Goal: Check status

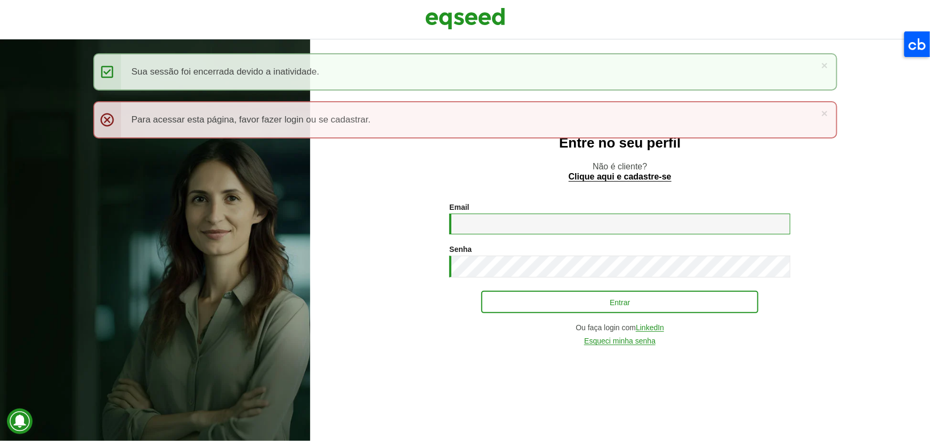
type input "**********"
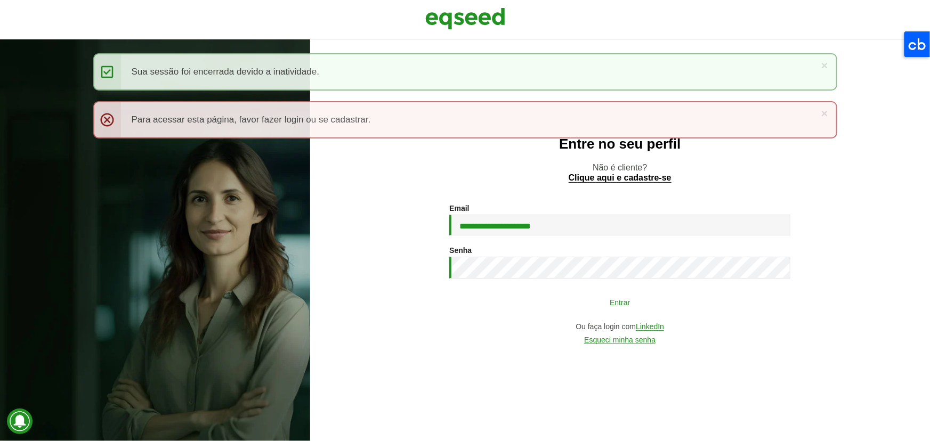
click at [466, 196] on button "Entrar" at bounding box center [619, 302] width 277 height 20
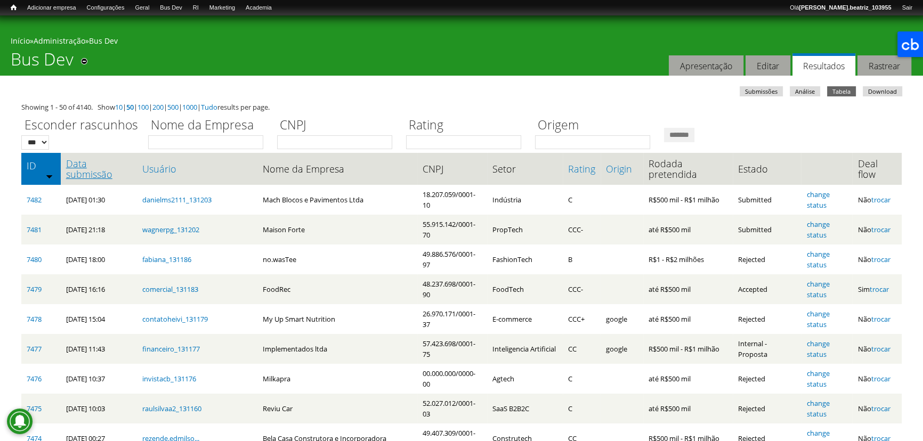
click at [116, 174] on link "Data submissão" at bounding box center [99, 168] width 66 height 21
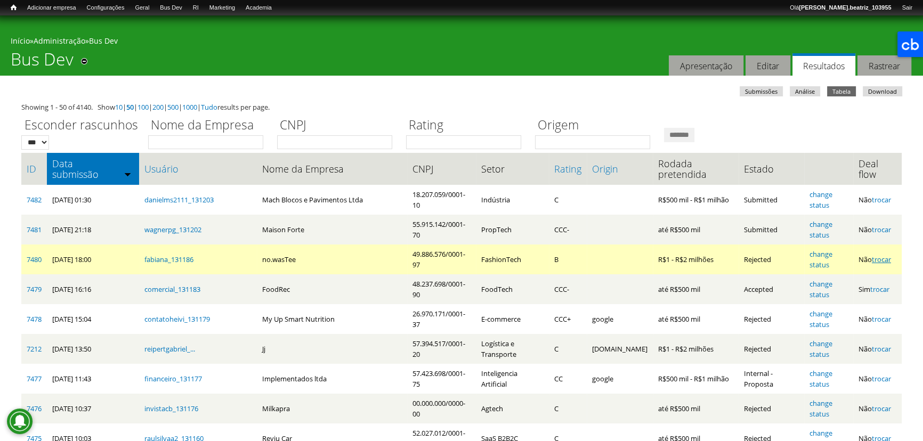
click at [886, 260] on link "trocar" at bounding box center [881, 260] width 19 height 10
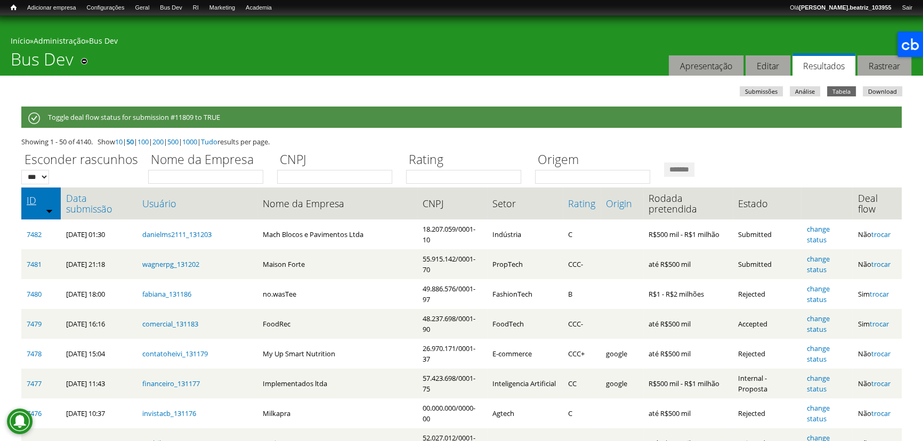
click at [49, 200] on link "ID" at bounding box center [41, 200] width 29 height 11
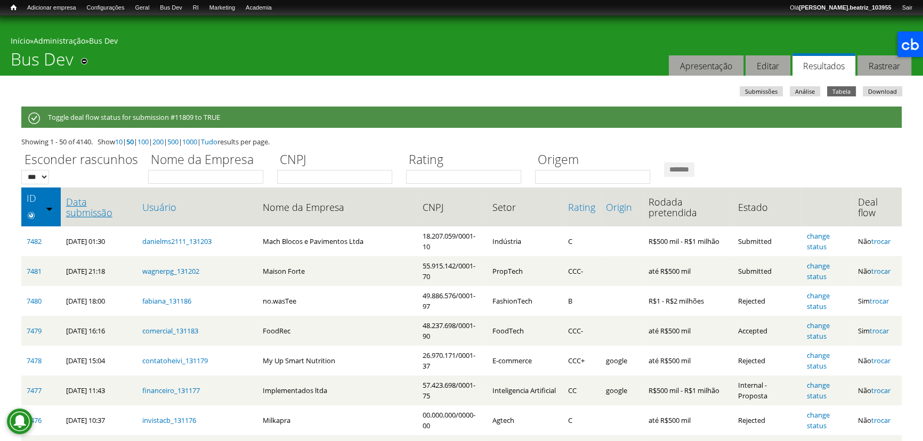
click at [67, 201] on link "Data submissão" at bounding box center [99, 207] width 66 height 21
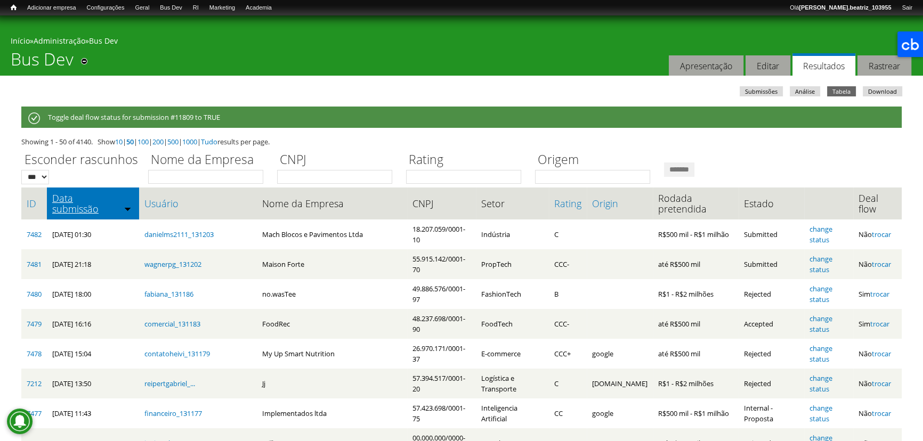
click at [94, 194] on link "Data submissão" at bounding box center [93, 203] width 82 height 21
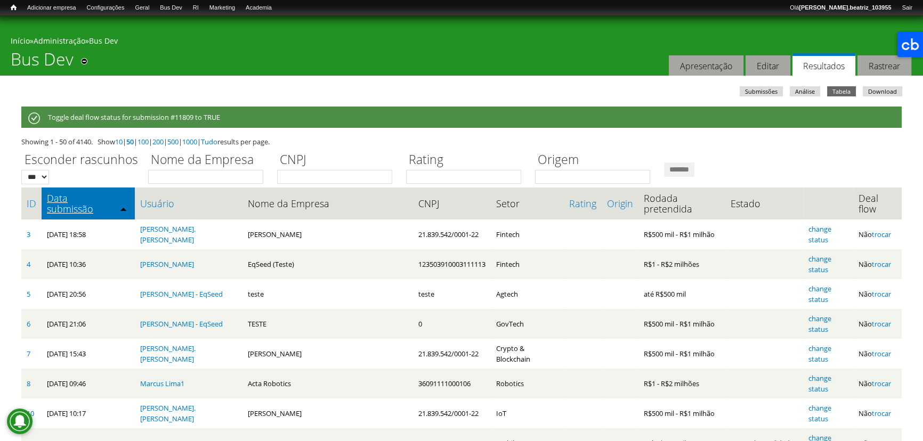
click at [96, 202] on link "Data submissão" at bounding box center [88, 203] width 83 height 21
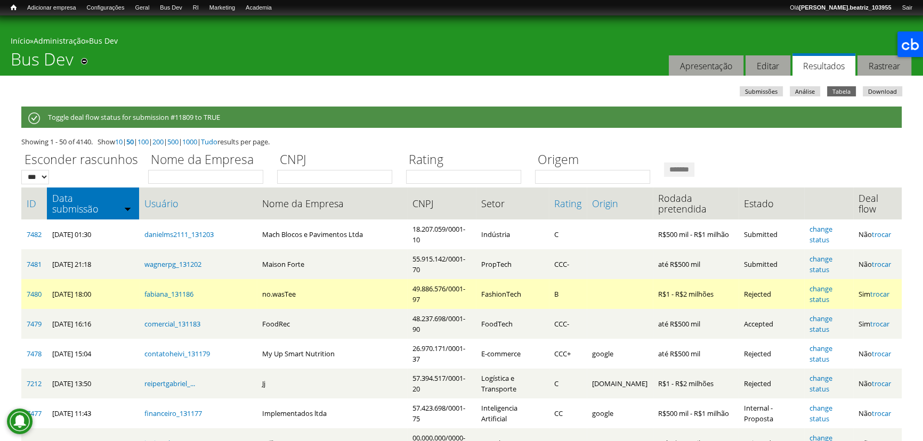
drag, startPoint x: 471, startPoint y: 287, endPoint x: 551, endPoint y: 298, distance: 81.2
click at [551, 298] on tr "7480 13/08/2025 - 18:00 fabiana_131186 no.wasTee 49.886.576/0001-97 FashionTech…" at bounding box center [461, 294] width 880 height 30
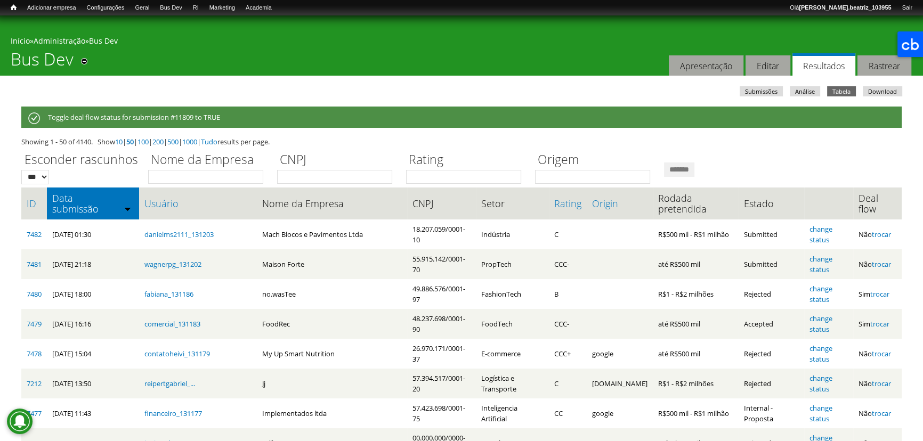
click at [493, 129] on div "Mensagem de status Toggle deal flow status for submission #11809 to TRUE" at bounding box center [461, 119] width 880 height 25
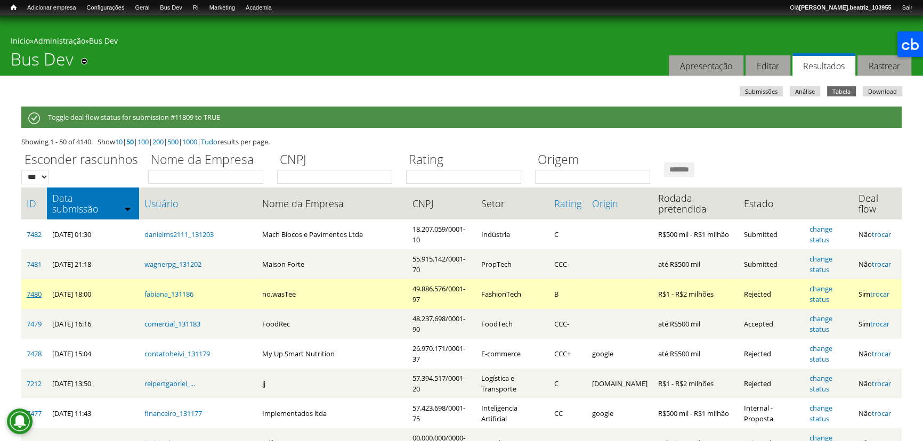
click at [34, 297] on link "7480" at bounding box center [34, 294] width 15 height 10
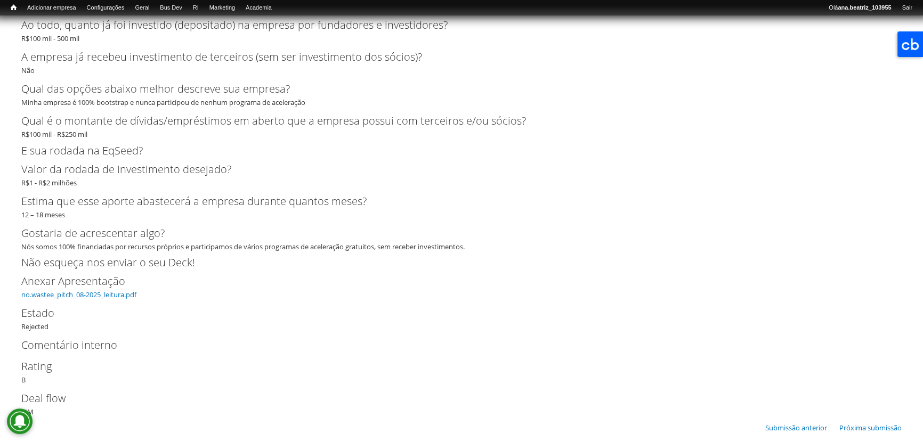
scroll to position [2400, 0]
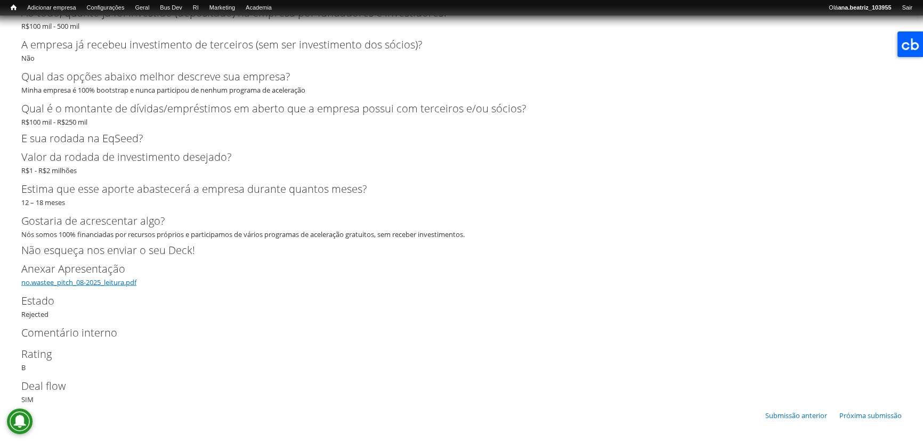
click at [76, 281] on link "no.wastee_pitch_08-2025_leitura.pdf" at bounding box center [78, 282] width 115 height 10
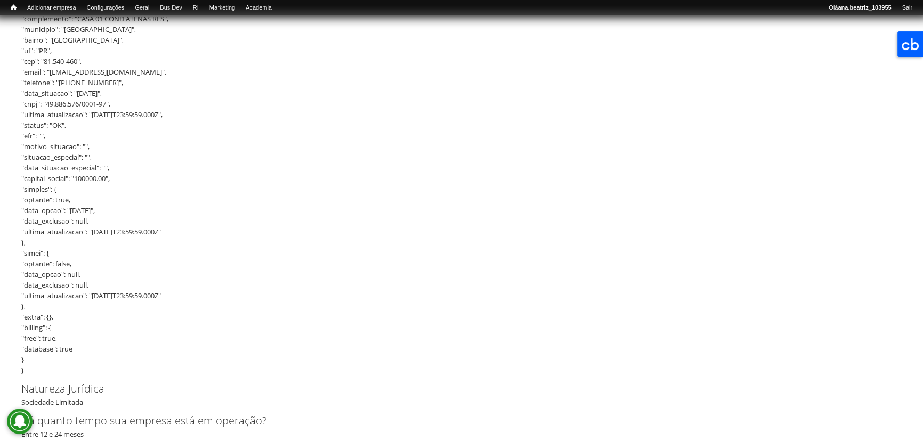
scroll to position [0, 0]
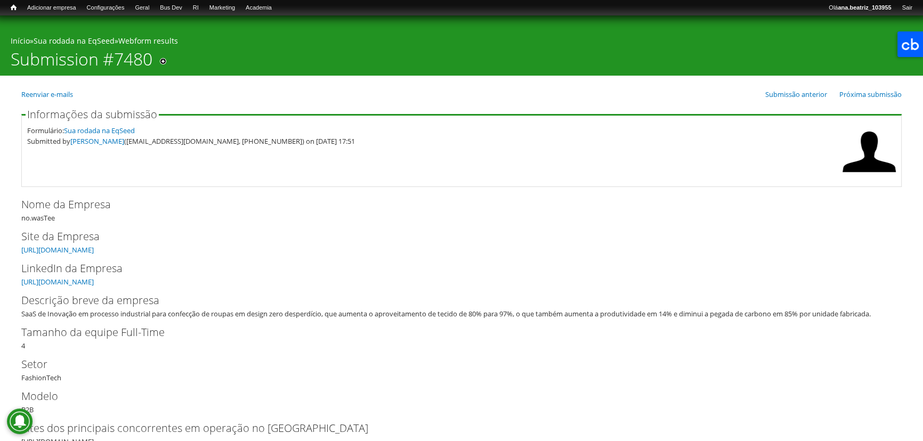
drag, startPoint x: 623, startPoint y: 271, endPoint x: 554, endPoint y: 17, distance: 263.6
